Goal: Check status: Check status

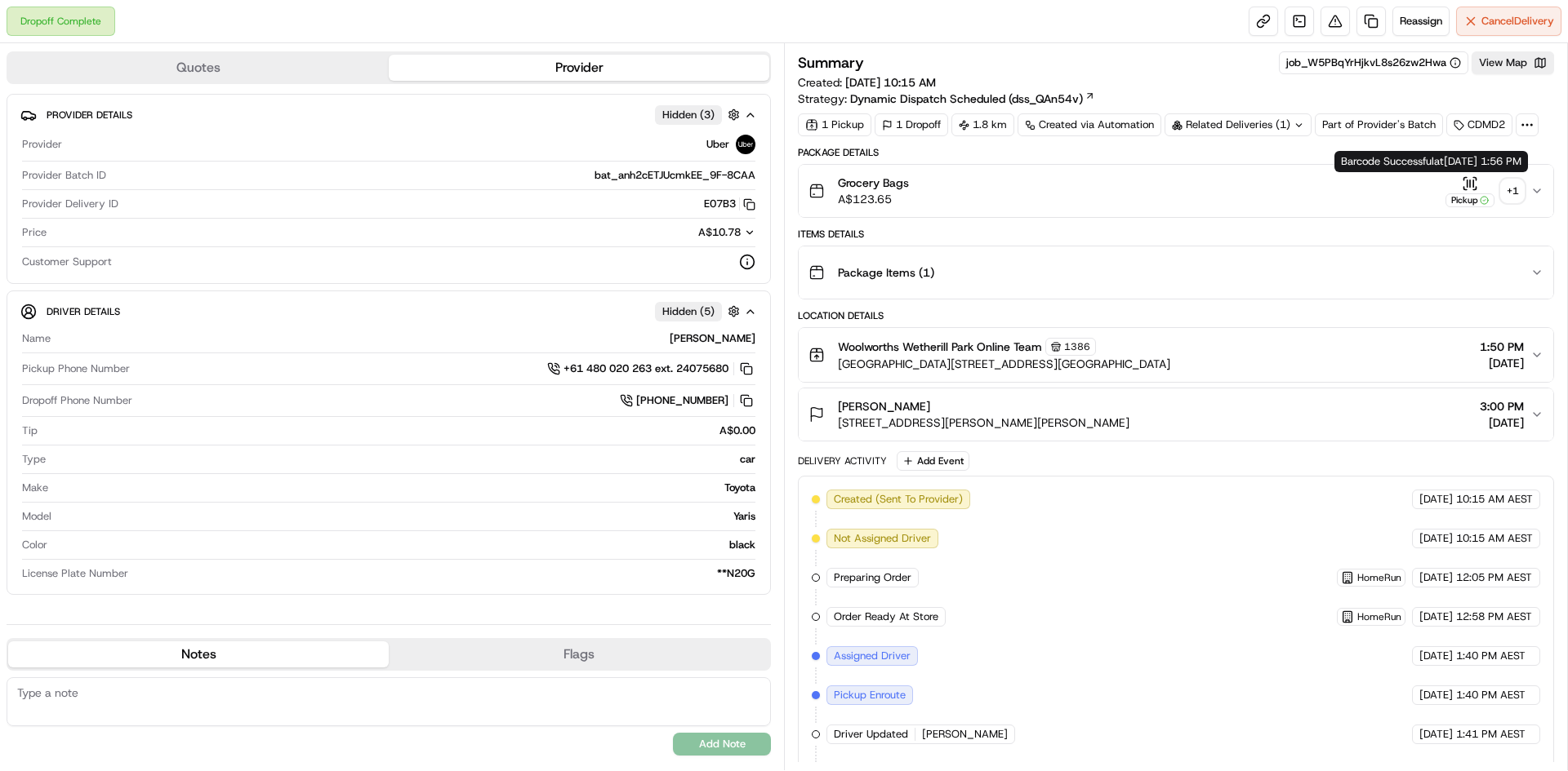
click at [1513, 192] on div "+ 1" at bounding box center [1513, 191] width 23 height 23
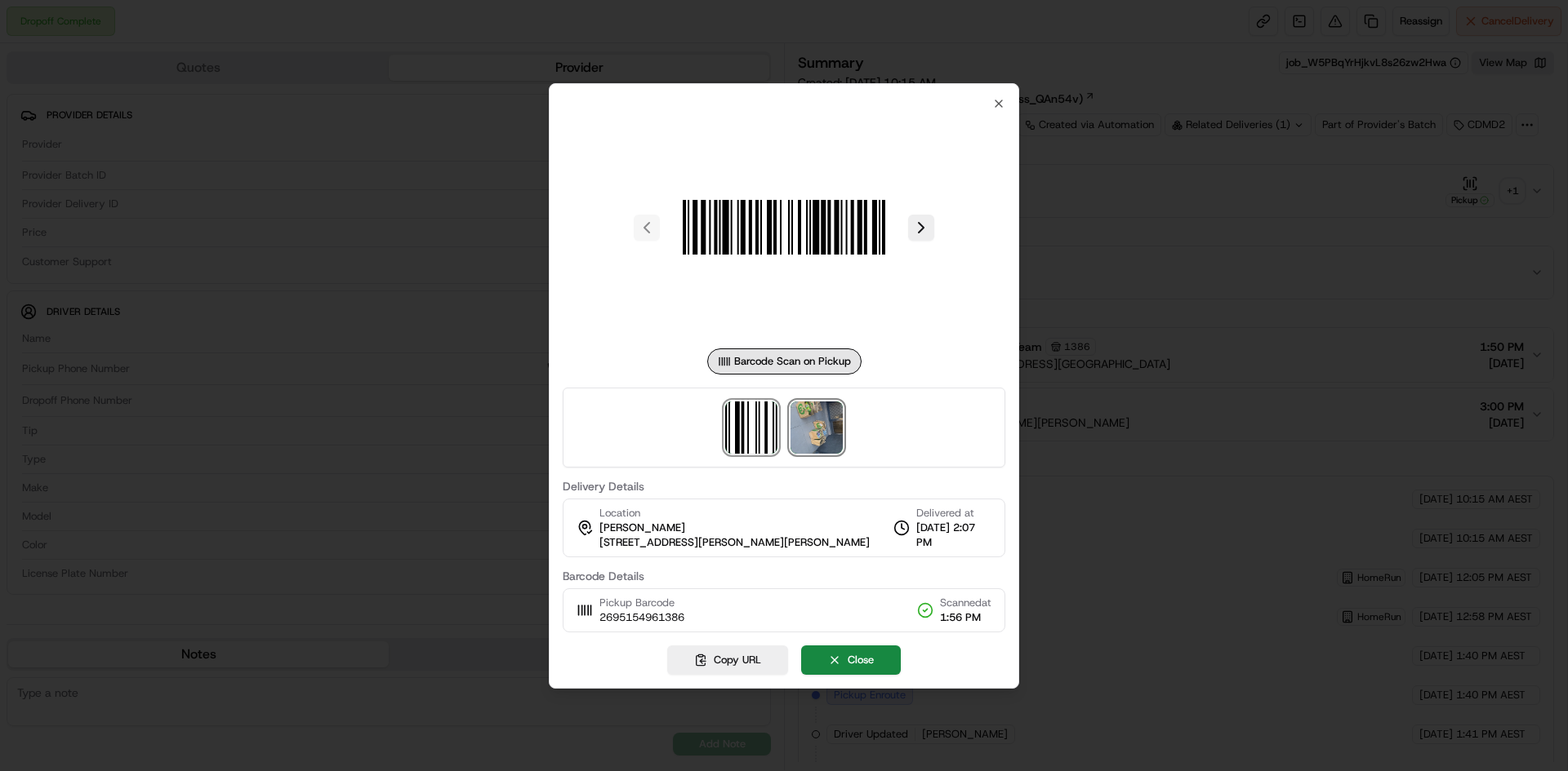
click at [821, 433] on img at bounding box center [816, 428] width 53 height 53
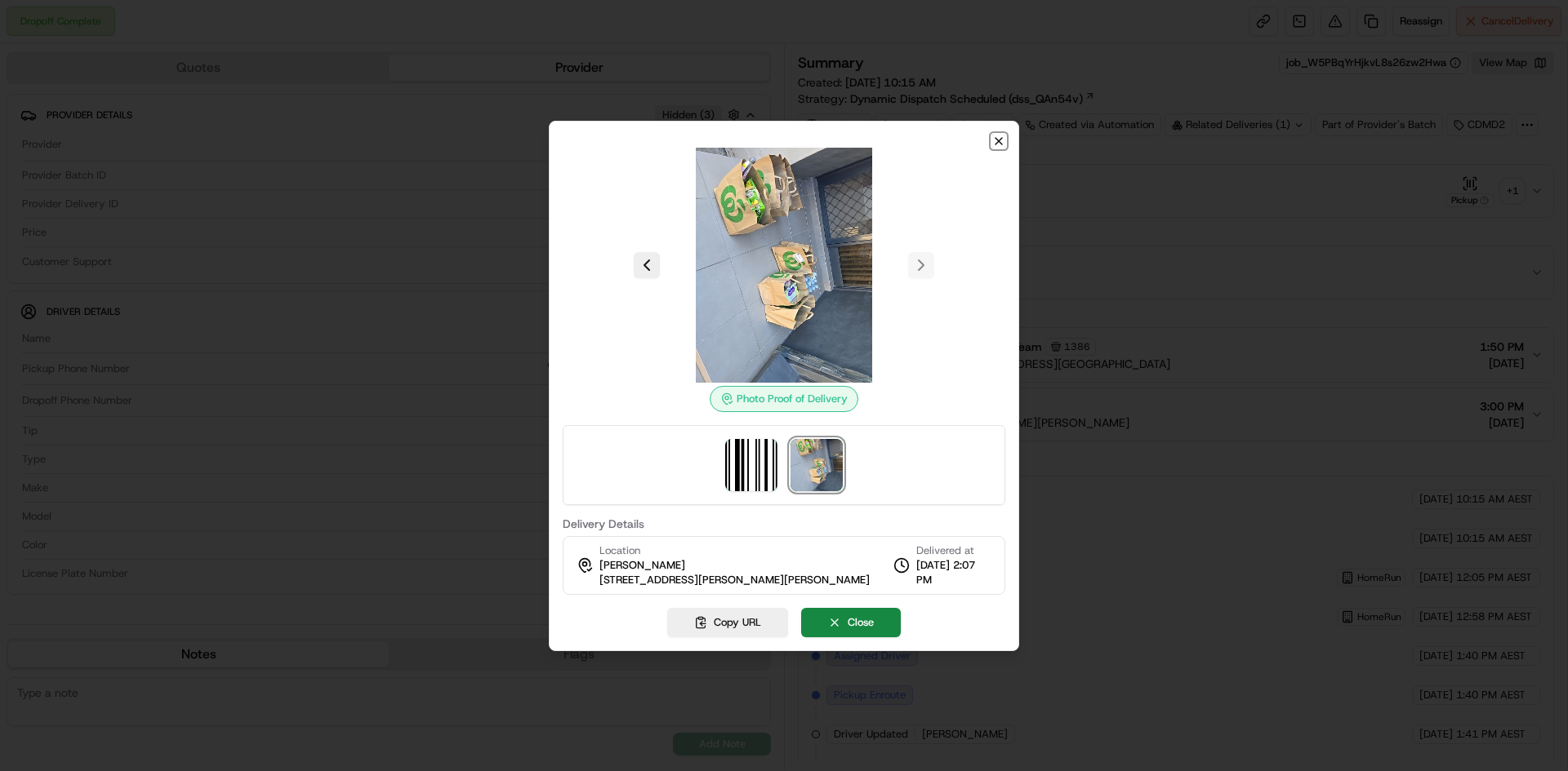
click at [1004, 139] on icon "button" at bounding box center [999, 141] width 13 height 13
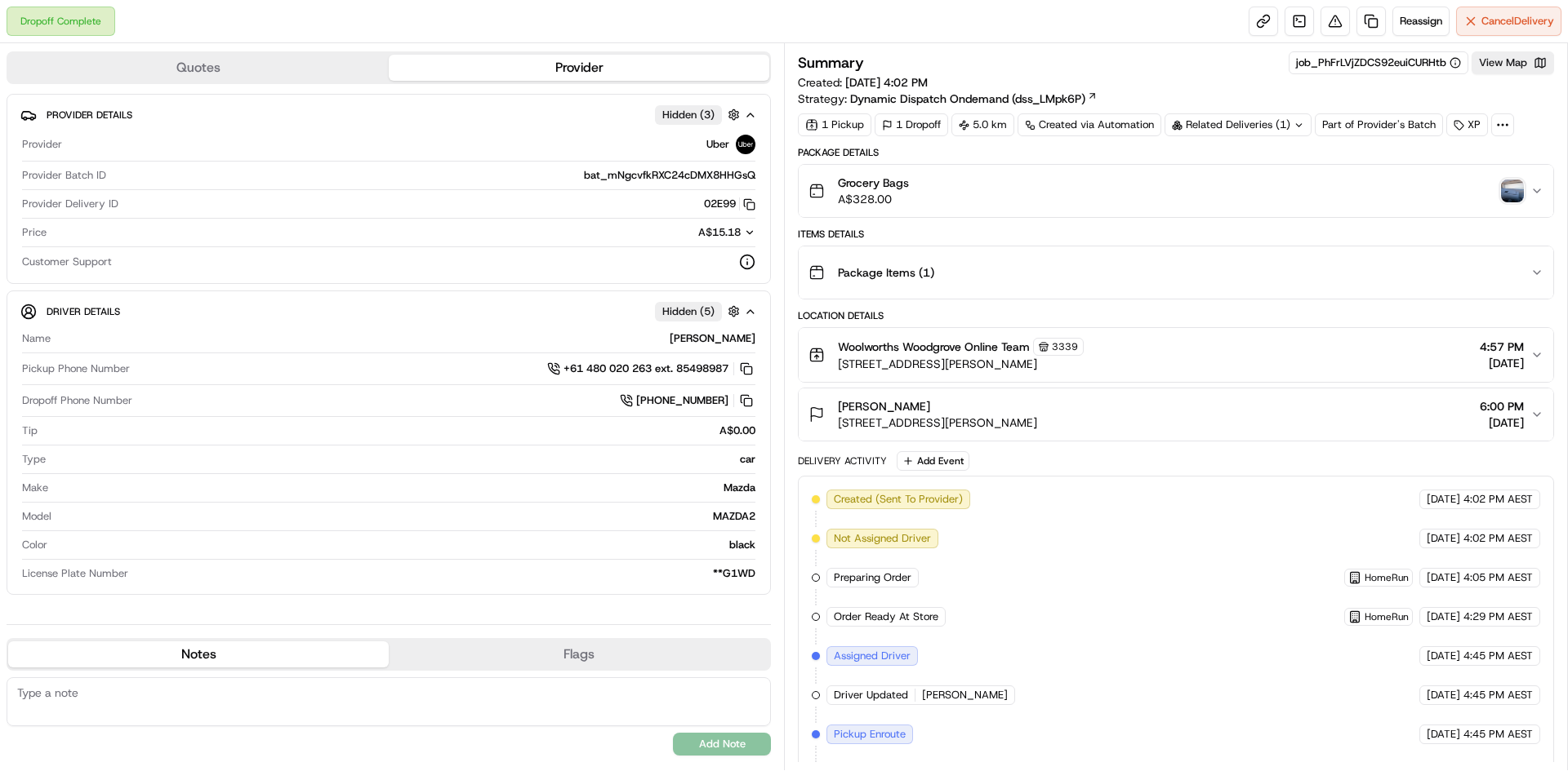
click at [1517, 189] on img "button" at bounding box center [1513, 191] width 23 height 23
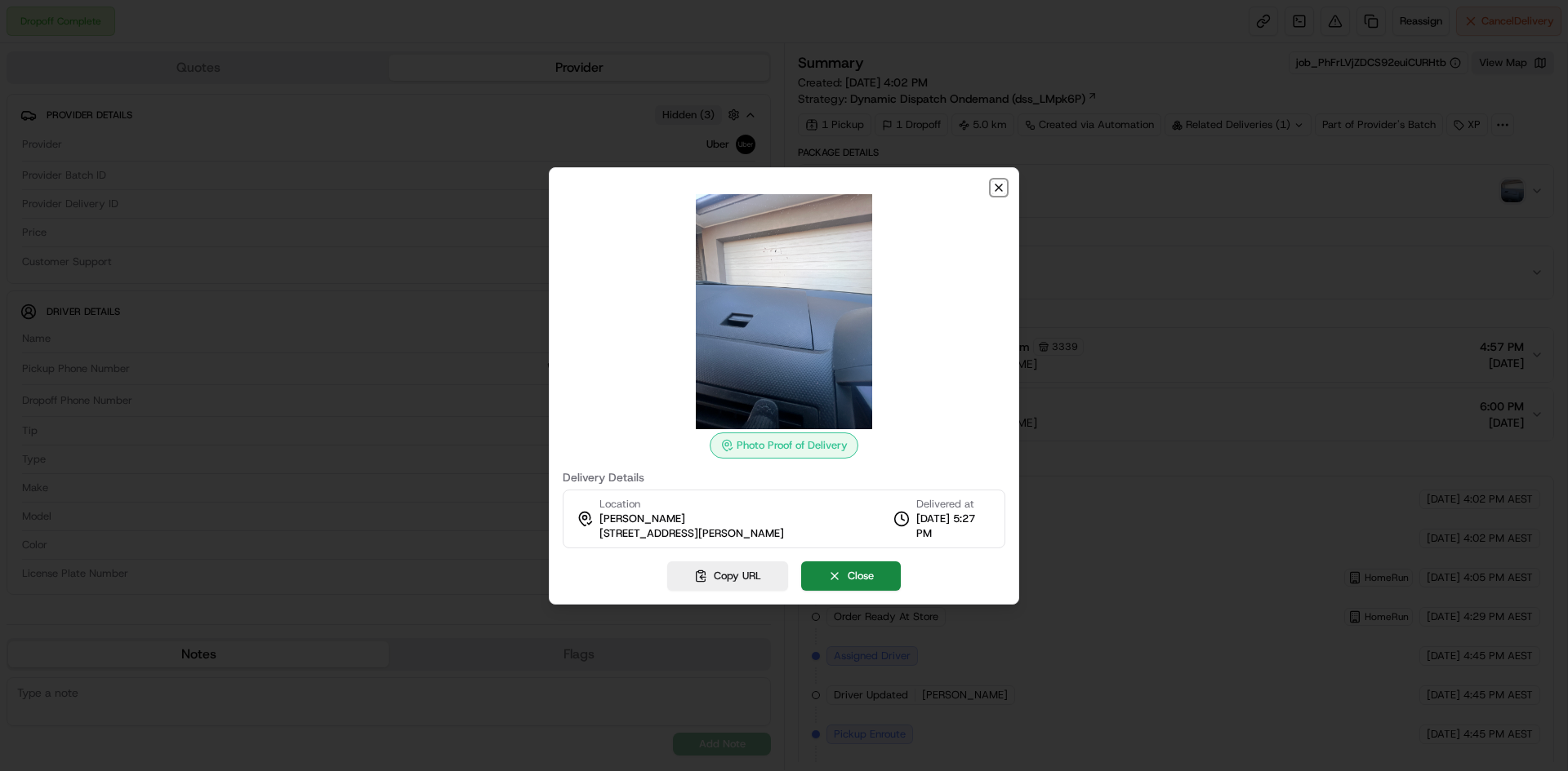
click at [996, 186] on icon "button" at bounding box center [999, 188] width 13 height 13
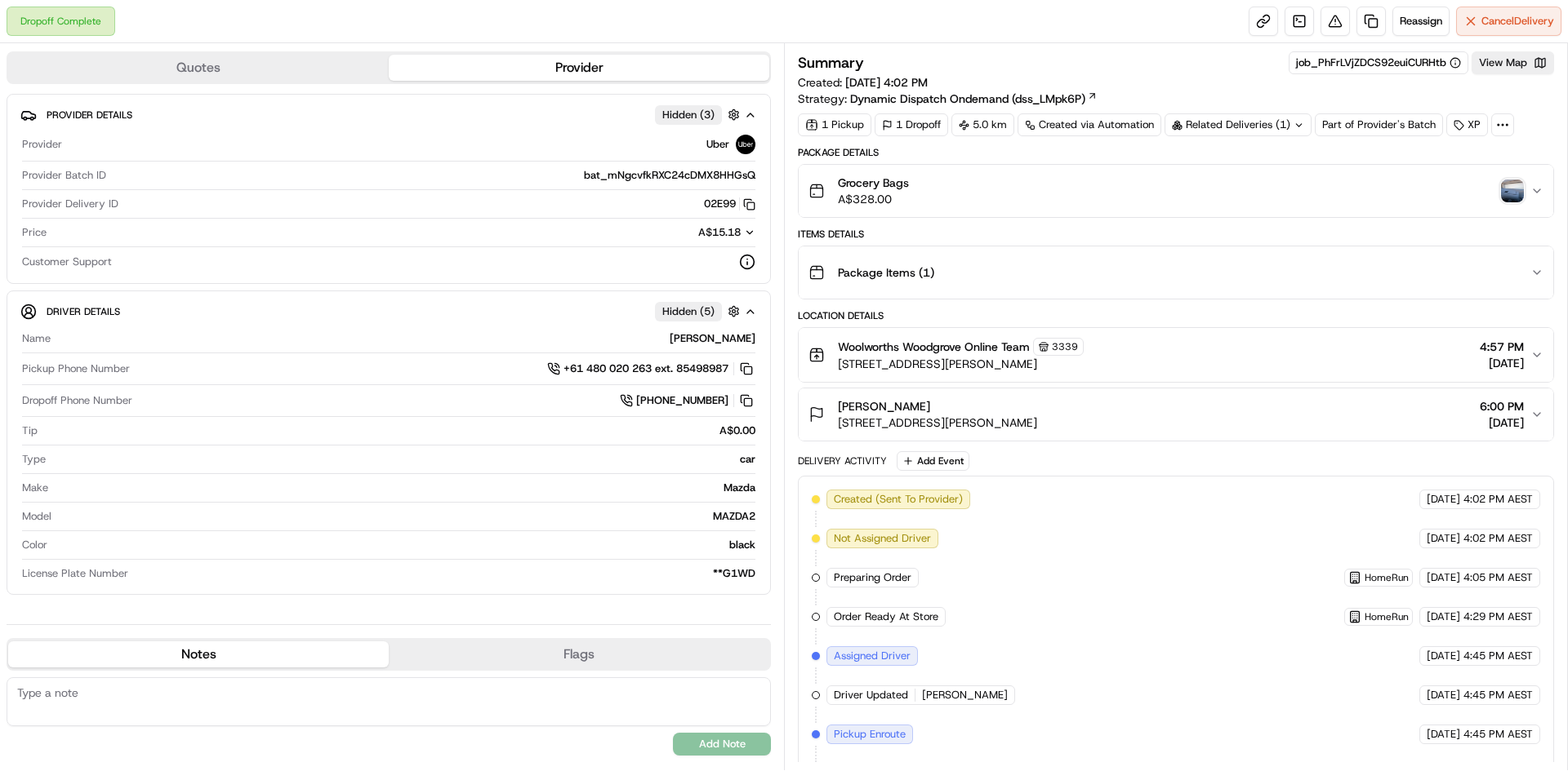
click at [1298, 126] on icon at bounding box center [1298, 125] width 10 height 10
